Goal: Find specific page/section: Find specific page/section

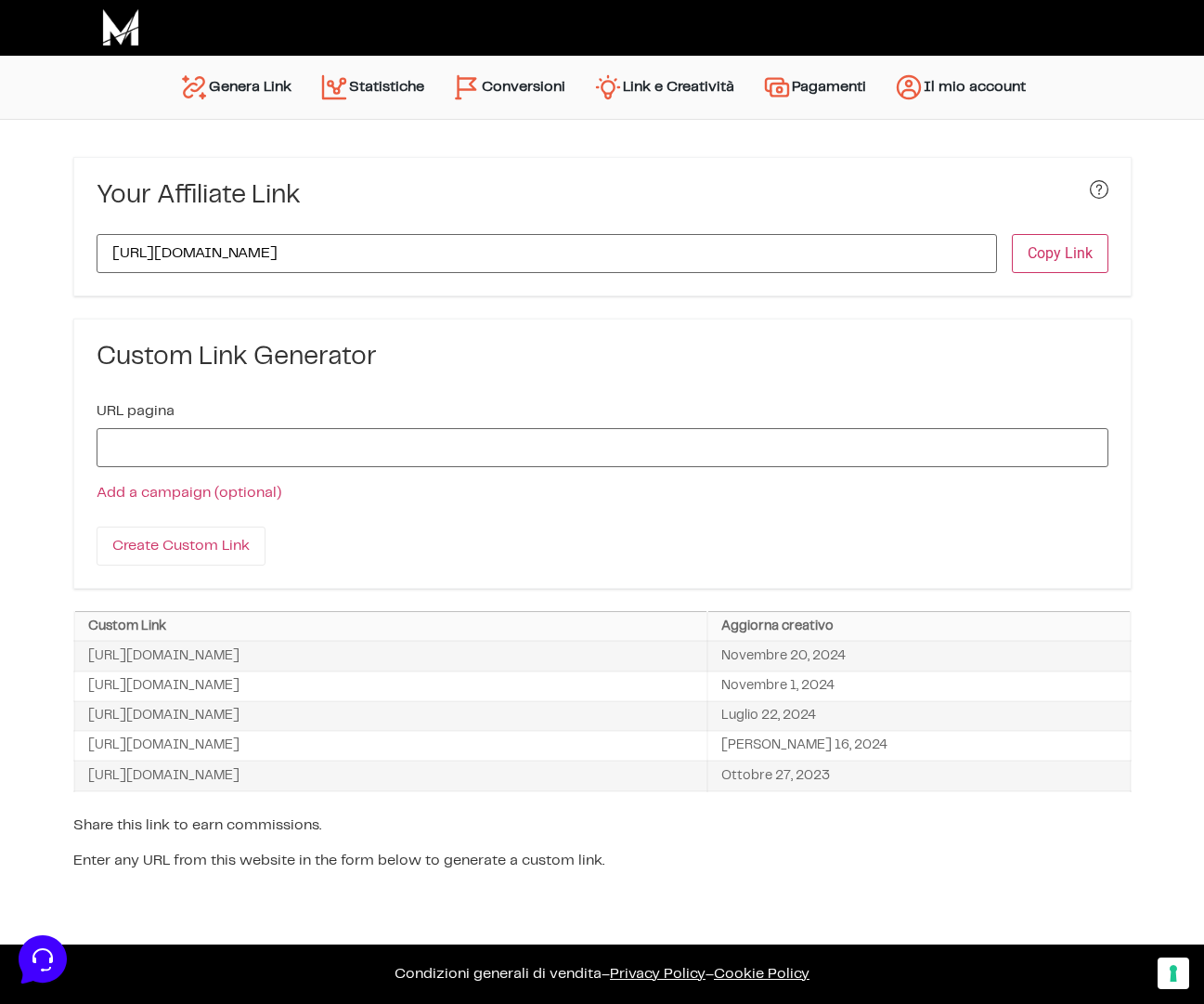
click at [512, 85] on link "Conversioni" at bounding box center [508, 87] width 141 height 44
